Goal: Task Accomplishment & Management: Use online tool/utility

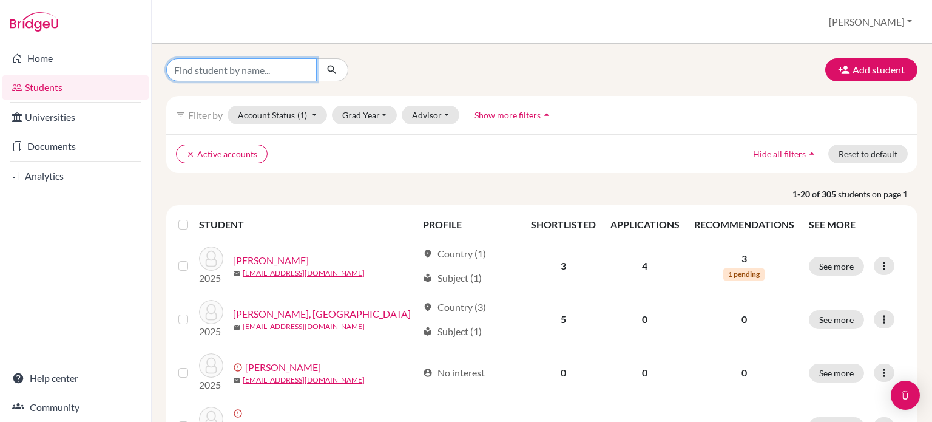
click at [228, 72] on input "Find student by name..." at bounding box center [241, 69] width 150 height 23
type input "parsl"
click button "submit" at bounding box center [332, 69] width 32 height 23
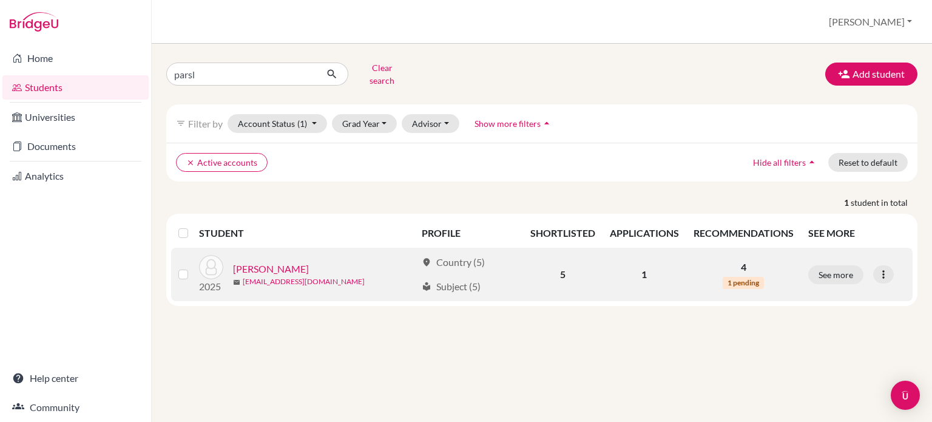
click at [249, 276] on link "mparsley@student.dalat.org" at bounding box center [304, 281] width 122 height 11
click at [250, 261] on link "[PERSON_NAME]" at bounding box center [271, 268] width 76 height 15
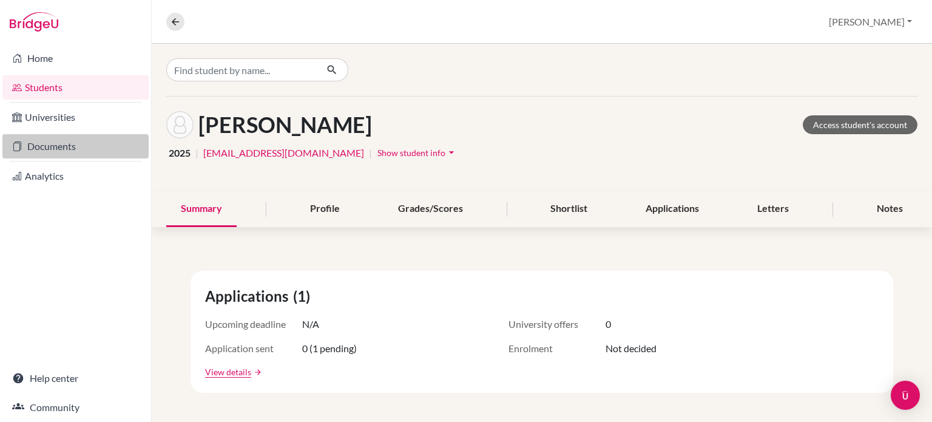
click at [49, 141] on link "Documents" at bounding box center [75, 146] width 146 height 24
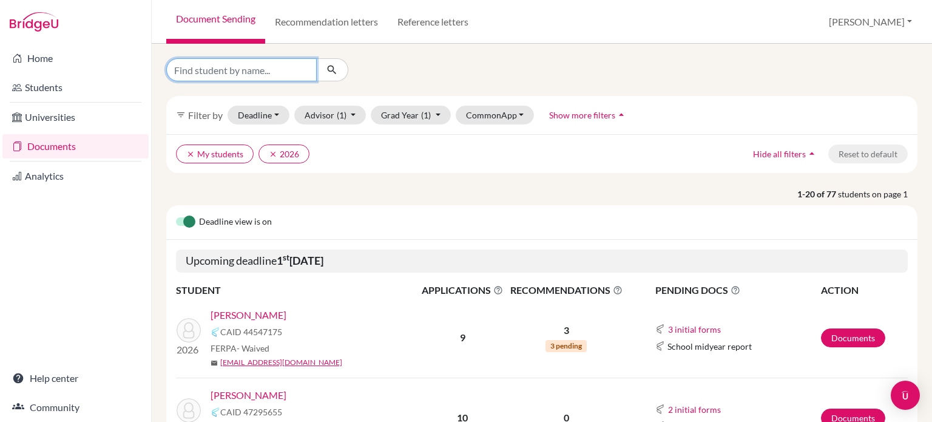
click at [260, 73] on input "Find student by name..." at bounding box center [241, 69] width 150 height 23
type input "parsl"
click button "submit" at bounding box center [332, 69] width 32 height 23
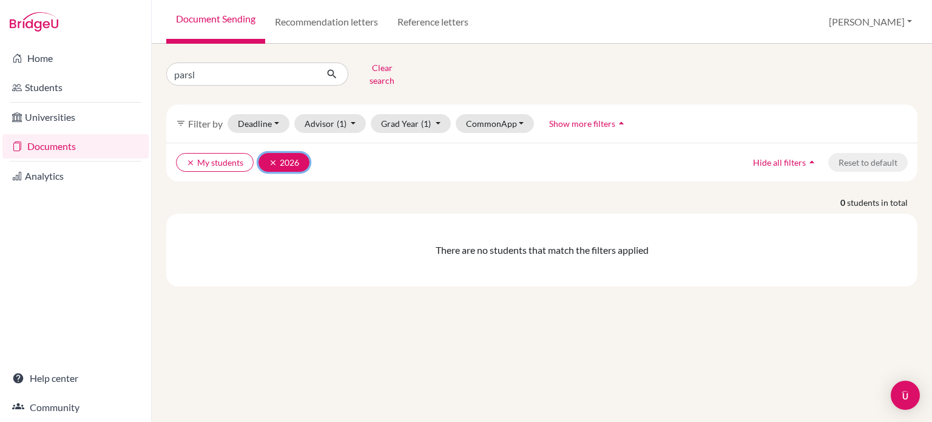
click at [272, 158] on icon "clear" at bounding box center [273, 162] width 8 height 8
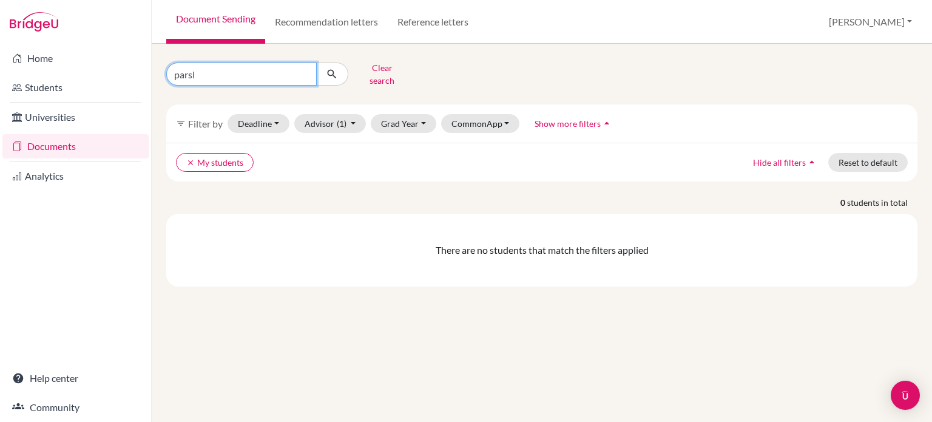
click at [215, 69] on input "parsl" at bounding box center [241, 73] width 150 height 23
click at [405, 115] on button "Grad Year" at bounding box center [404, 123] width 66 height 19
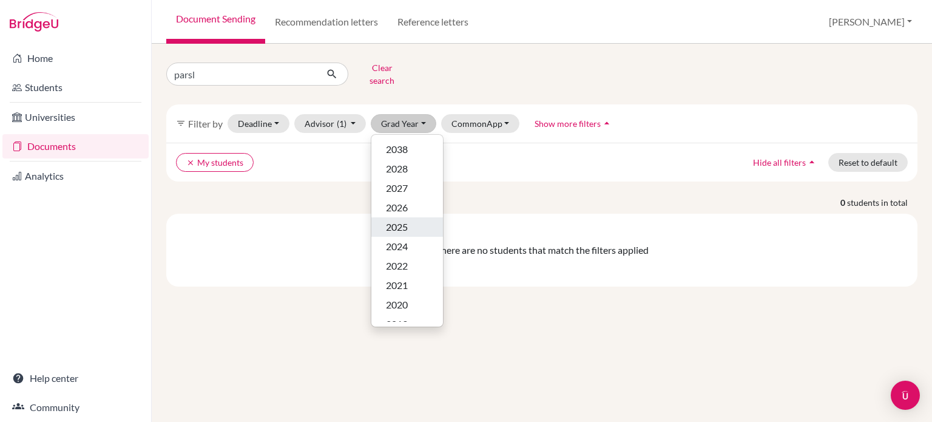
click at [403, 220] on span "2025" at bounding box center [397, 227] width 22 height 15
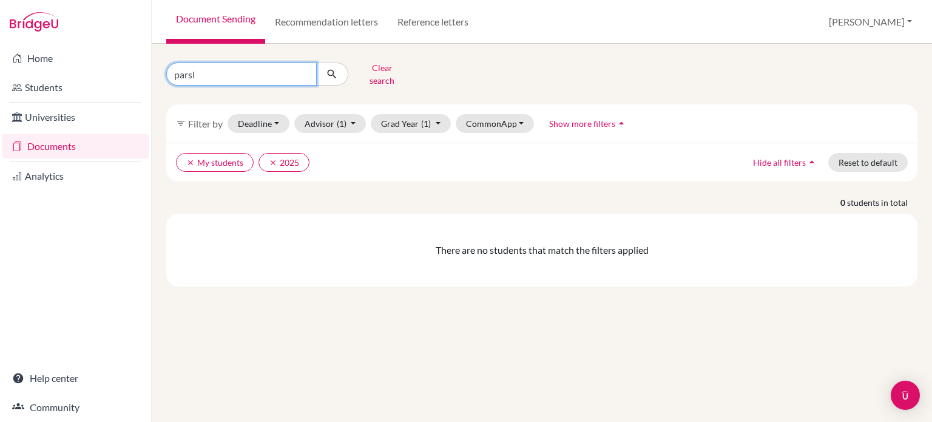
click at [213, 69] on input "parsl" at bounding box center [241, 73] width 150 height 23
type input "p"
type input "mic"
click button "submit" at bounding box center [332, 73] width 32 height 23
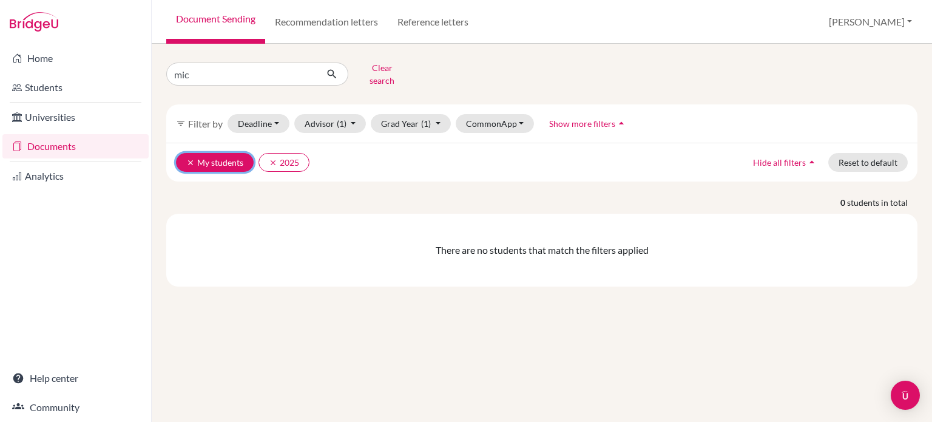
click at [187, 158] on icon "clear" at bounding box center [190, 162] width 8 height 8
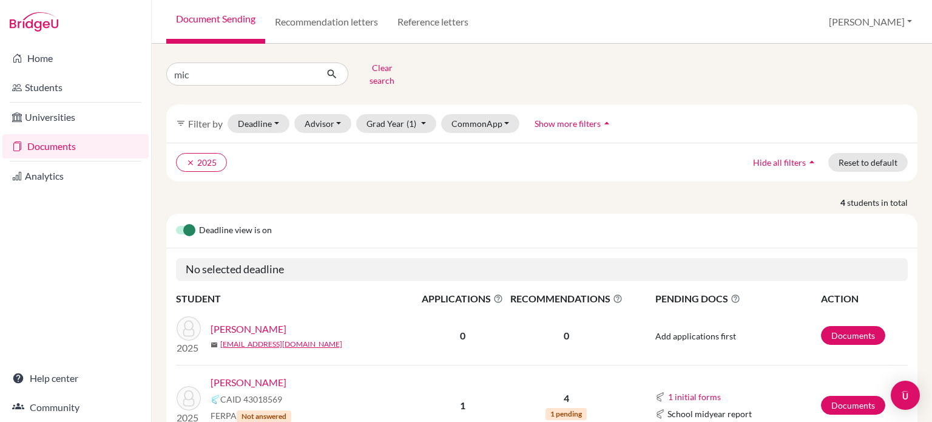
scroll to position [180, 0]
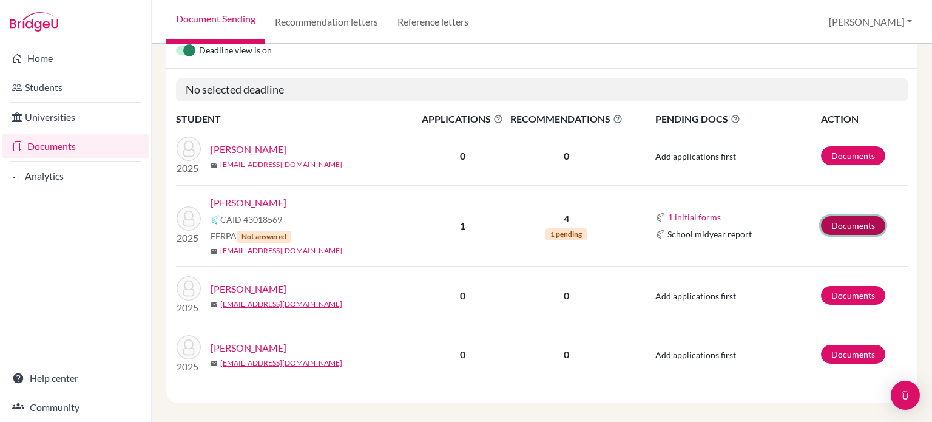
click at [835, 218] on link "Documents" at bounding box center [853, 225] width 64 height 19
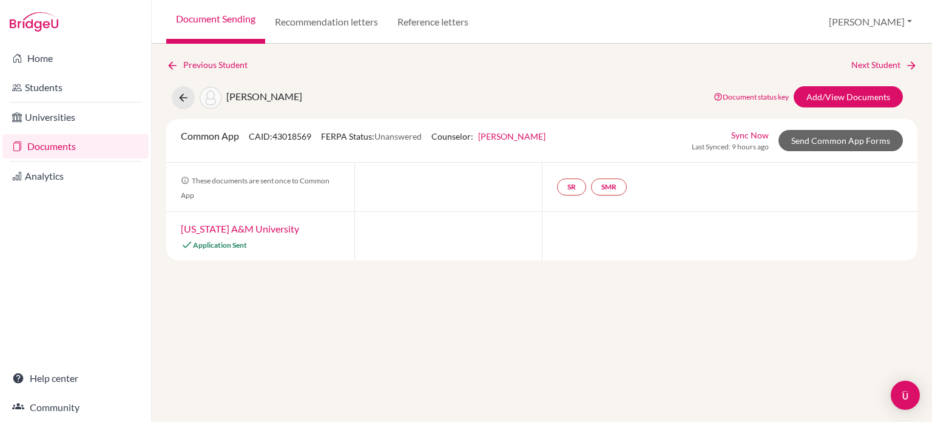
click at [260, 229] on link "[US_STATE] A&M University" at bounding box center [240, 229] width 118 height 12
